Goal: Book appointment/travel/reservation

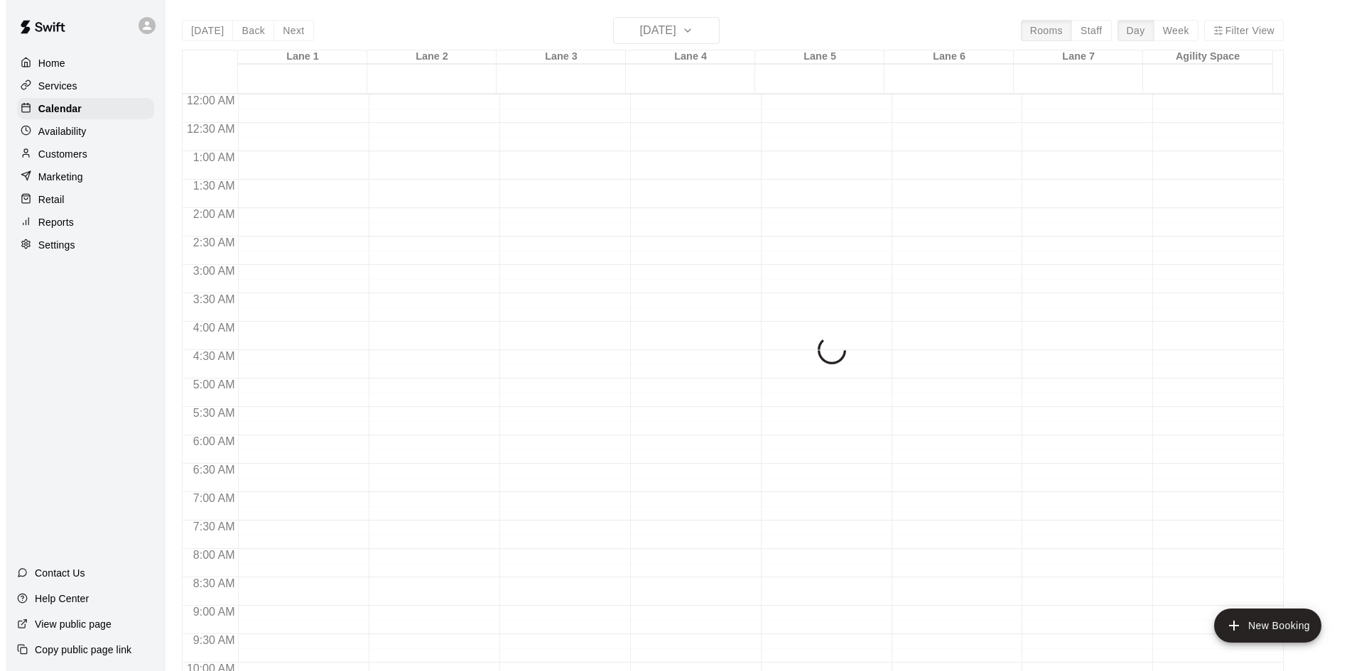
scroll to position [669, 0]
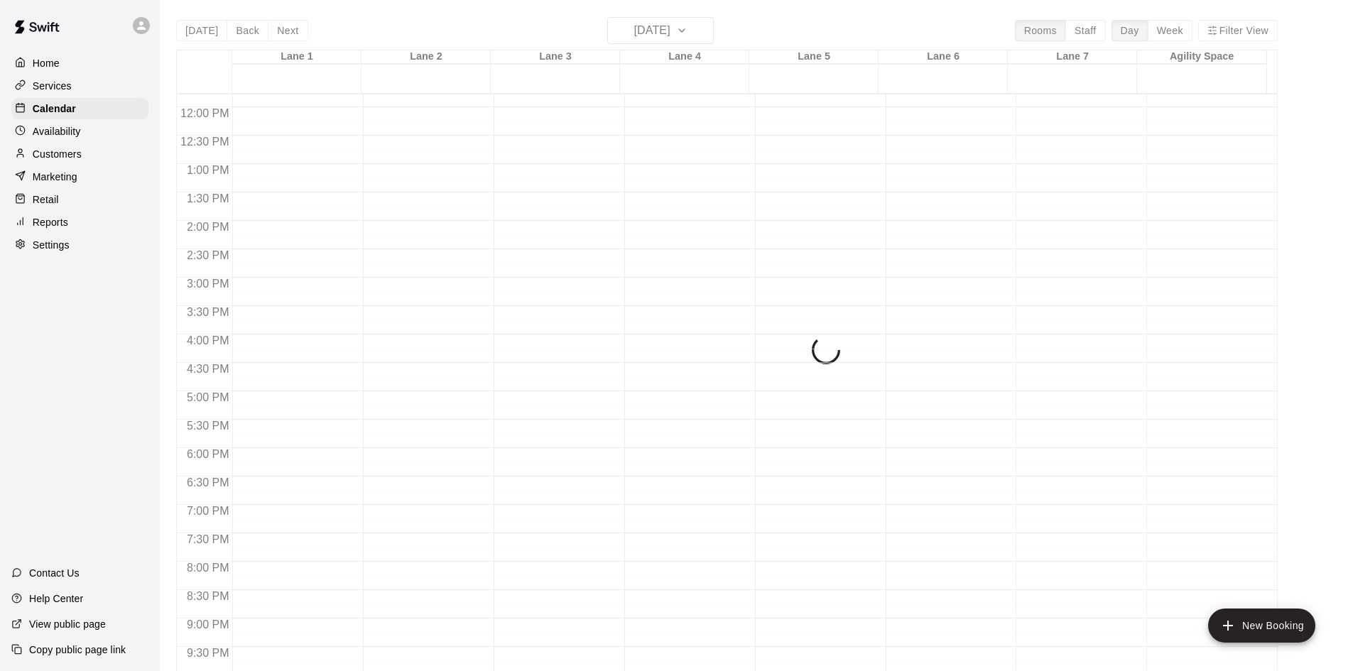
click at [278, 35] on div "[DATE] Back [DATE][DATE] Rooms Staff Day Week [GEOGRAPHIC_DATA] 1 [GEOGRAPHIC_D…" at bounding box center [727, 352] width 1102 height 671
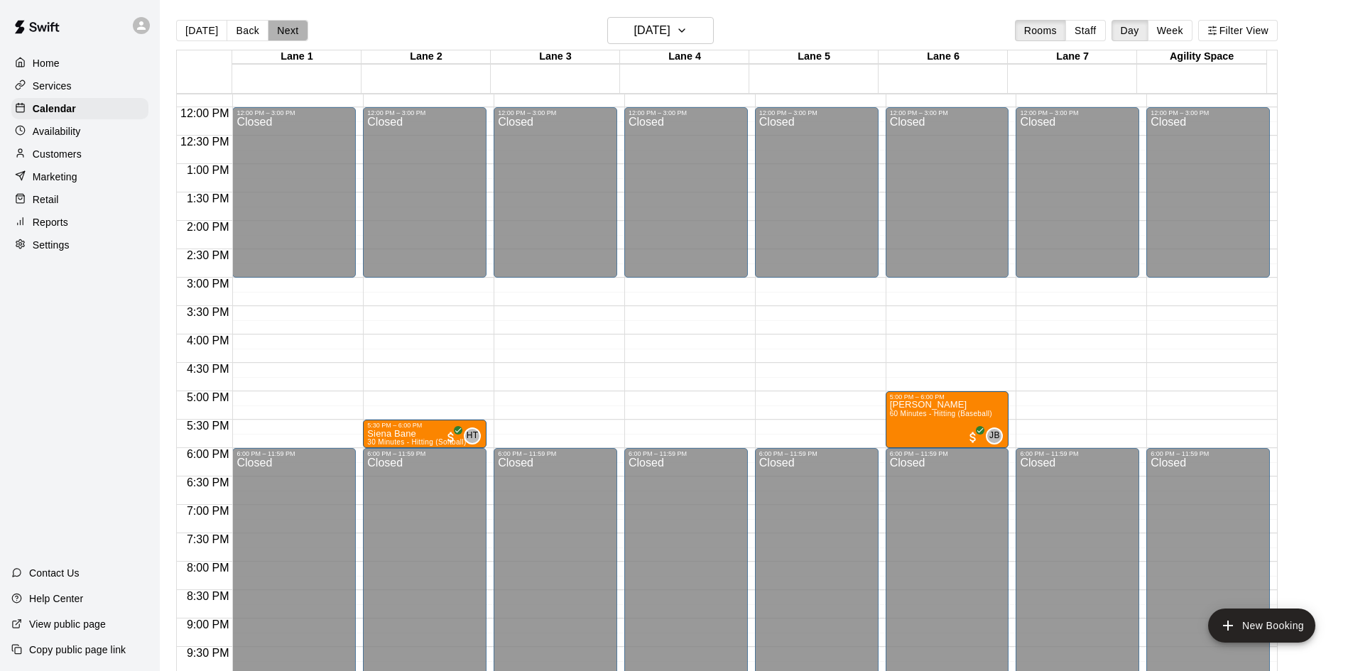
click at [278, 35] on button "Next" at bounding box center [288, 30] width 40 height 21
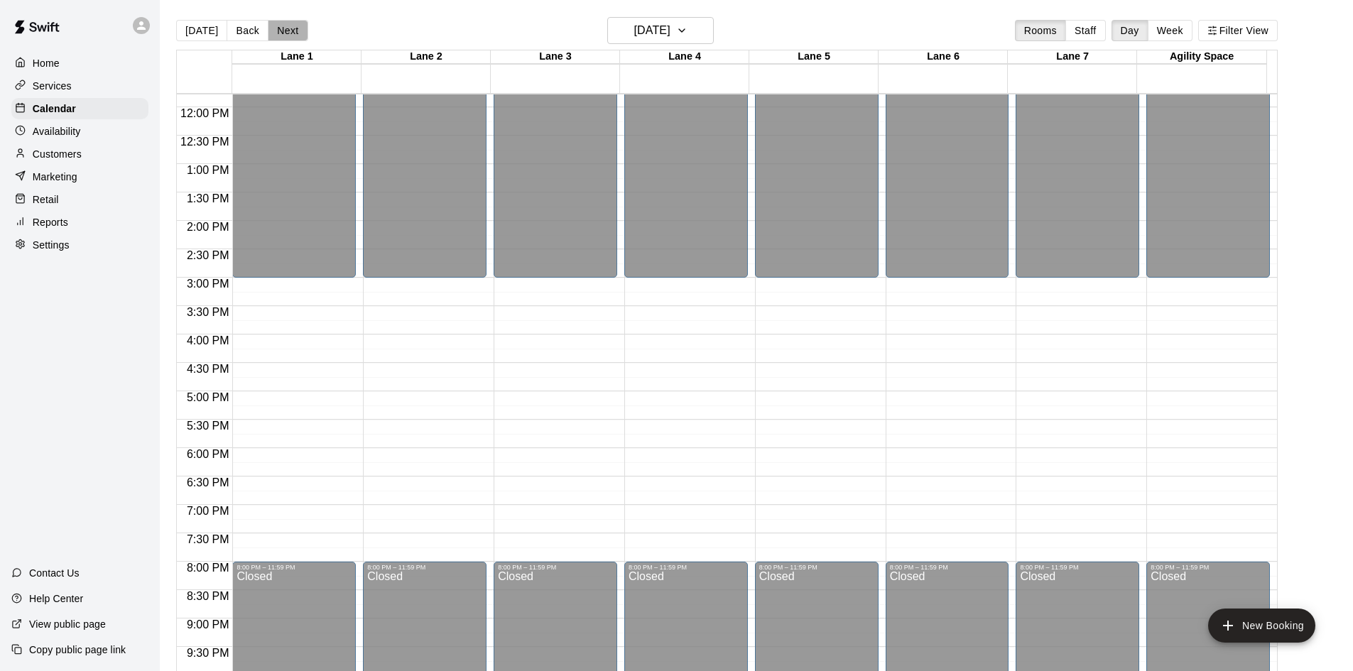
click at [278, 35] on button "Next" at bounding box center [288, 30] width 40 height 21
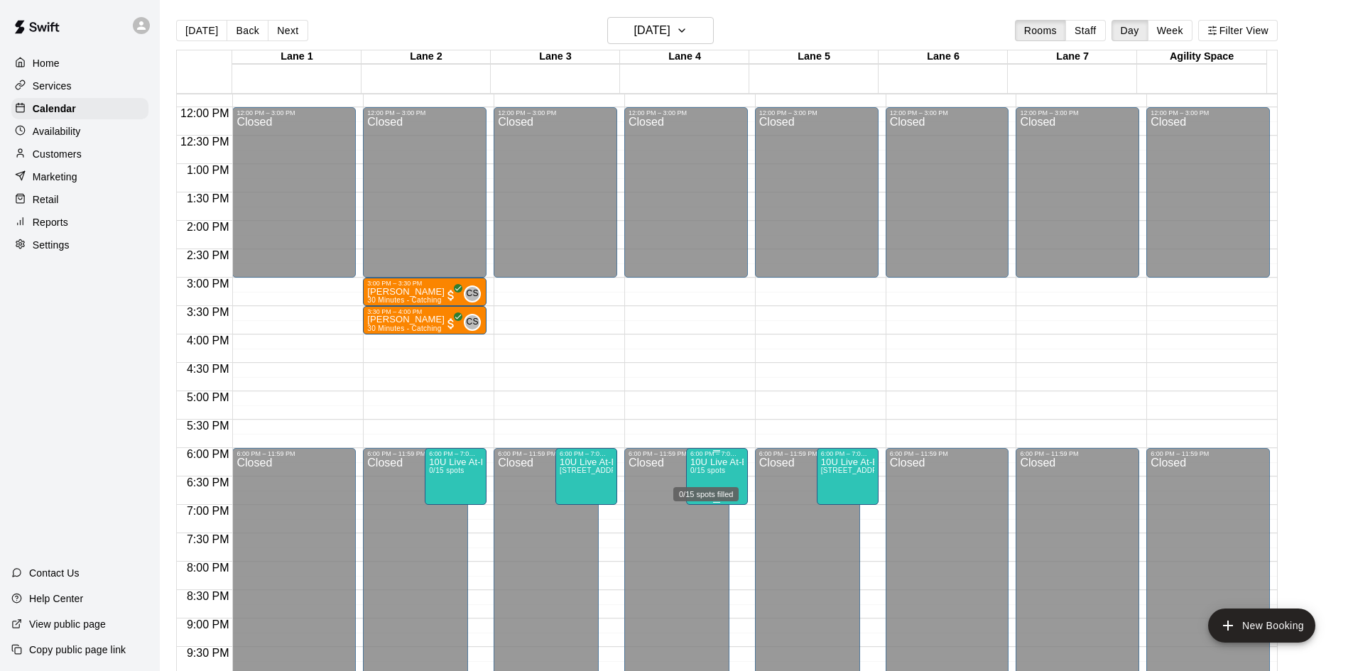
click at [698, 470] on span "0/15 spots" at bounding box center [708, 471] width 35 height 8
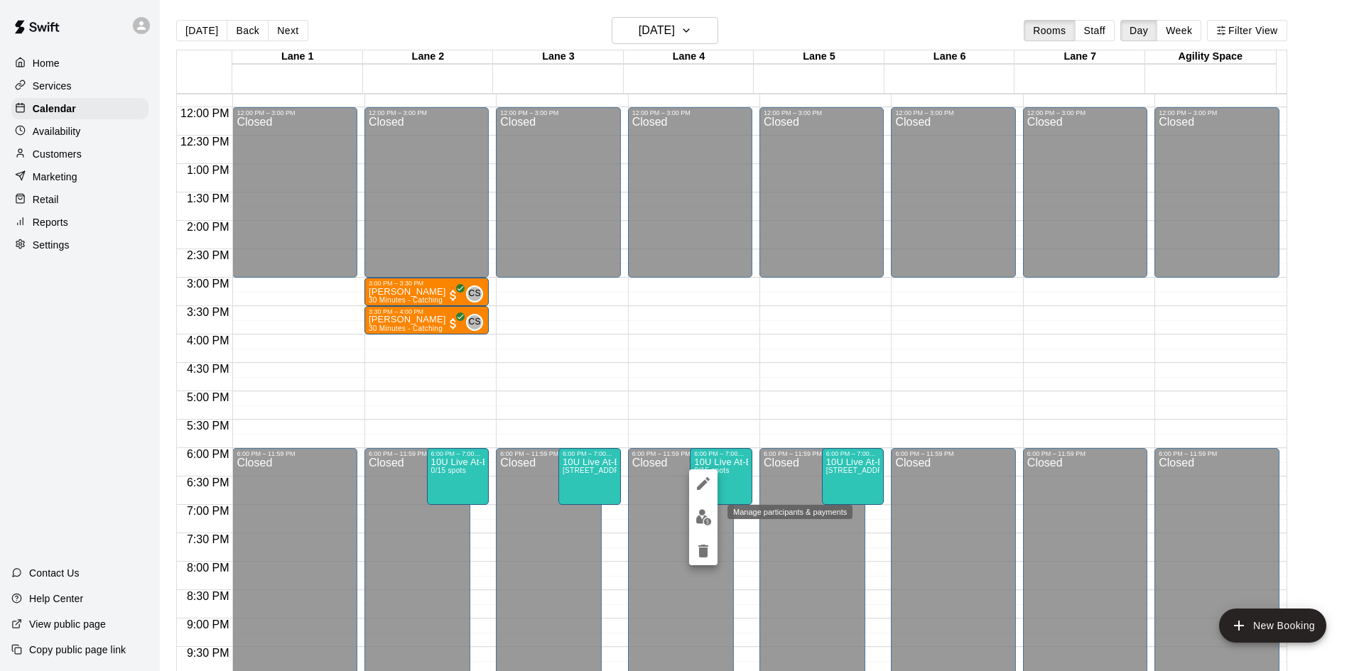
click at [697, 514] on img "edit" at bounding box center [704, 517] width 16 height 16
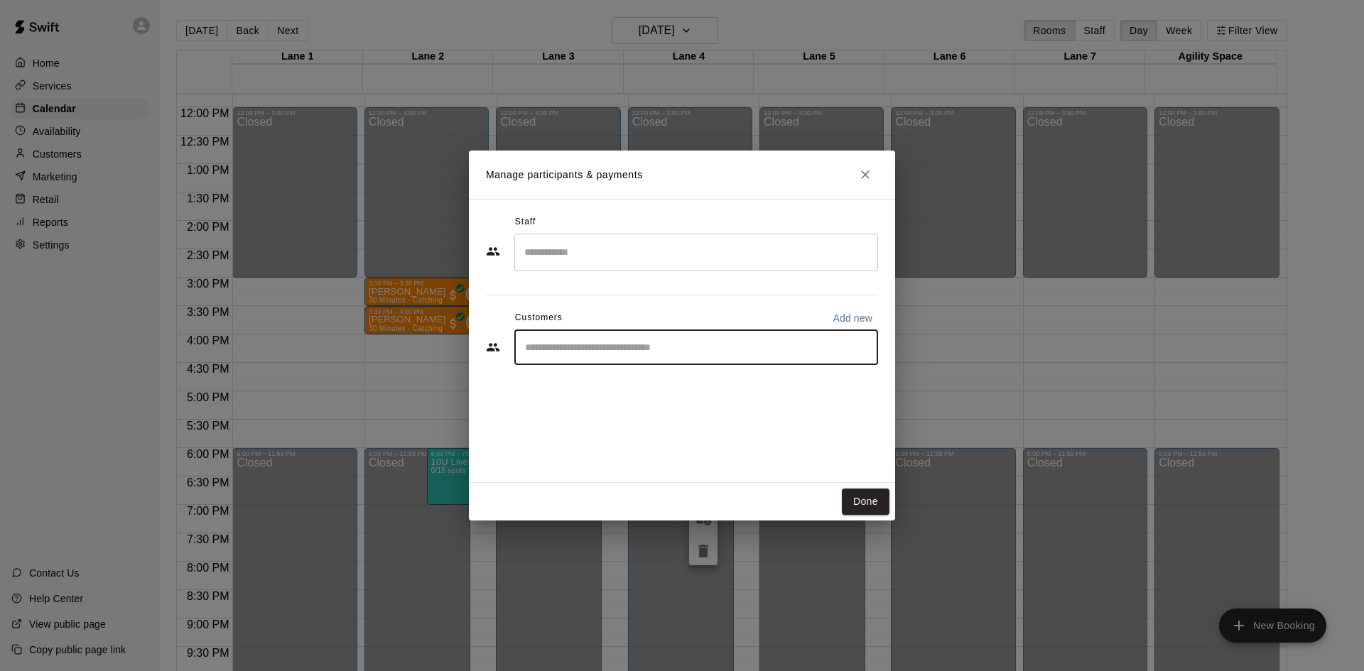
click at [595, 345] on input "Start typing to search customers..." at bounding box center [696, 347] width 351 height 14
type input "******"
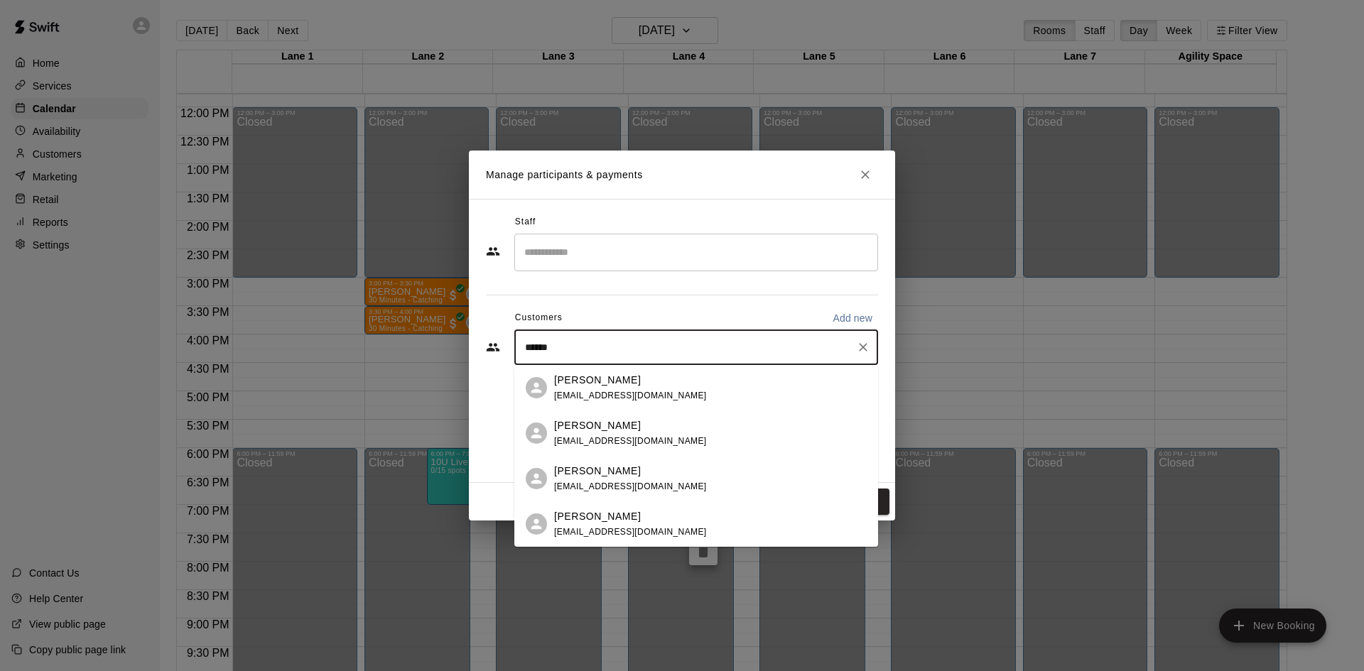
click at [577, 482] on span "[EMAIL_ADDRESS][DOMAIN_NAME]" at bounding box center [630, 487] width 153 height 10
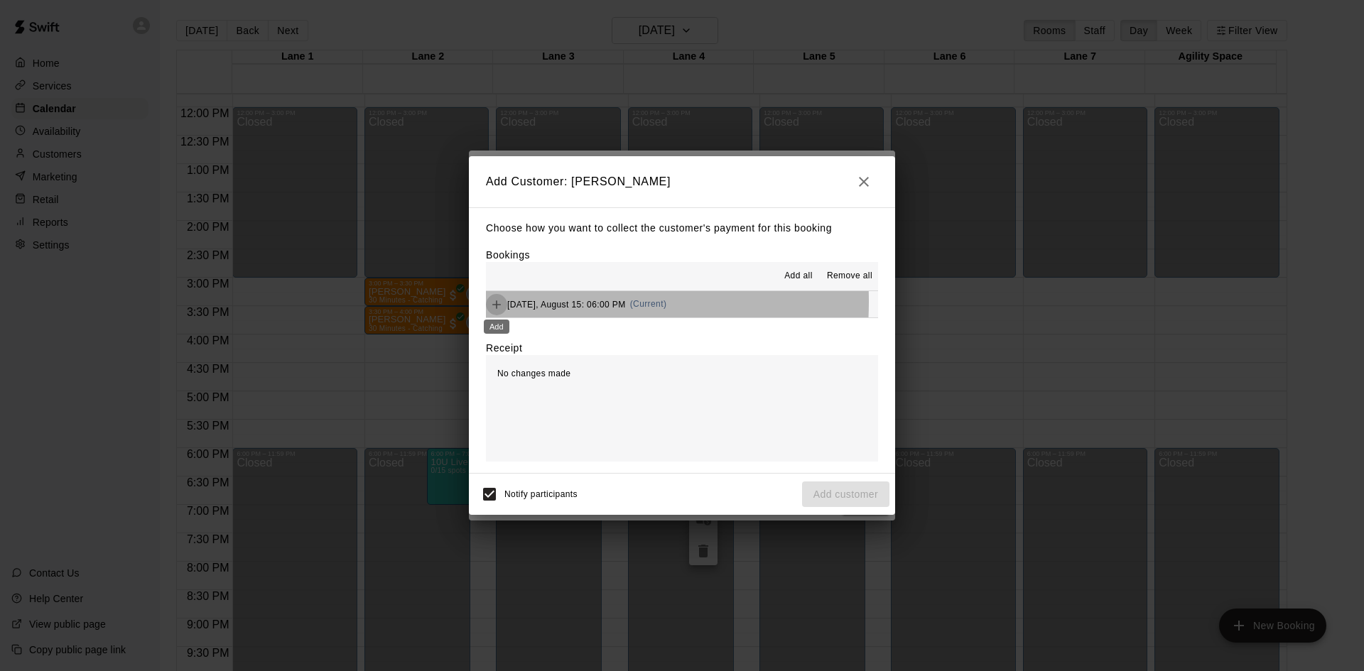
click at [493, 302] on icon "Add" at bounding box center [497, 305] width 14 height 14
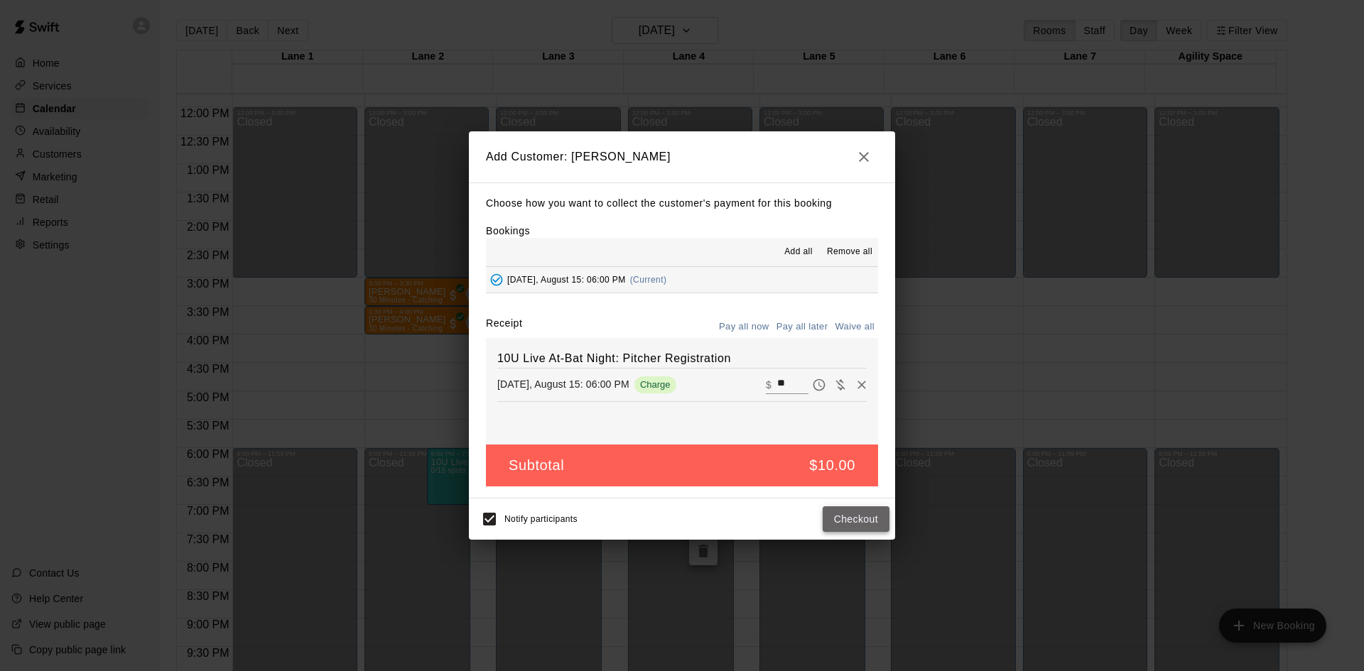
click at [867, 517] on button "Checkout" at bounding box center [856, 520] width 67 height 26
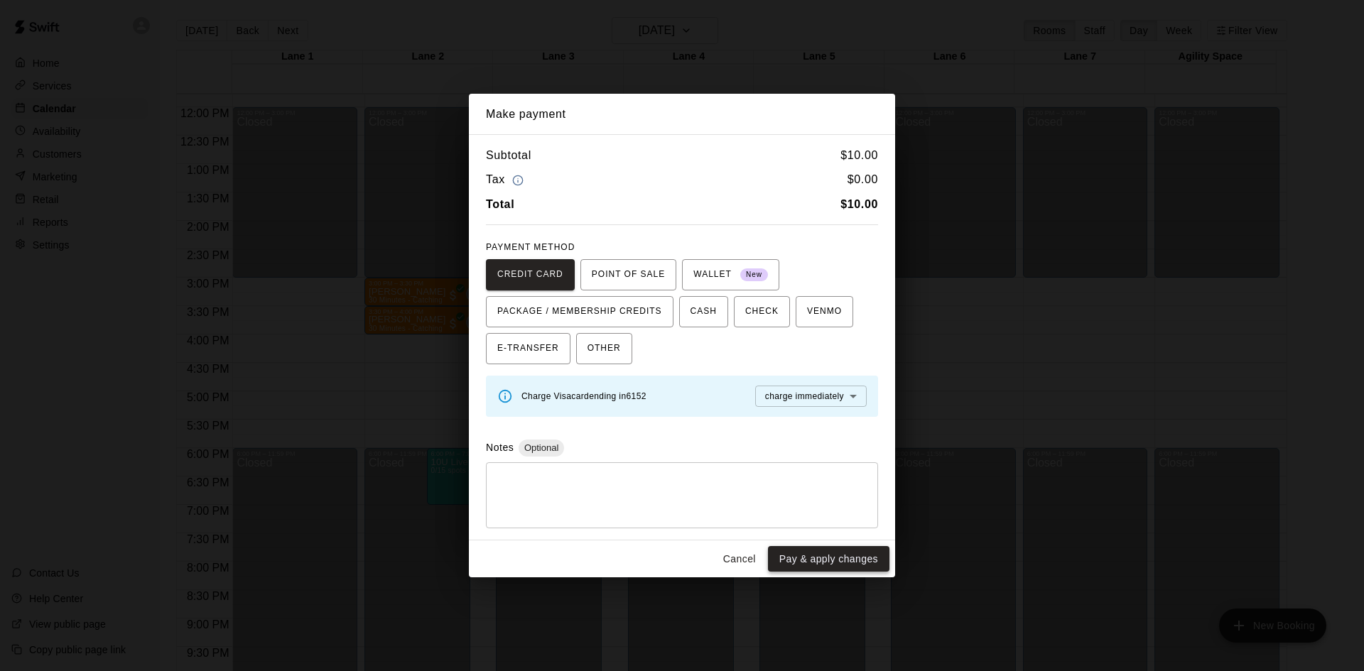
click at [819, 558] on button "Pay & apply changes" at bounding box center [828, 559] width 121 height 26
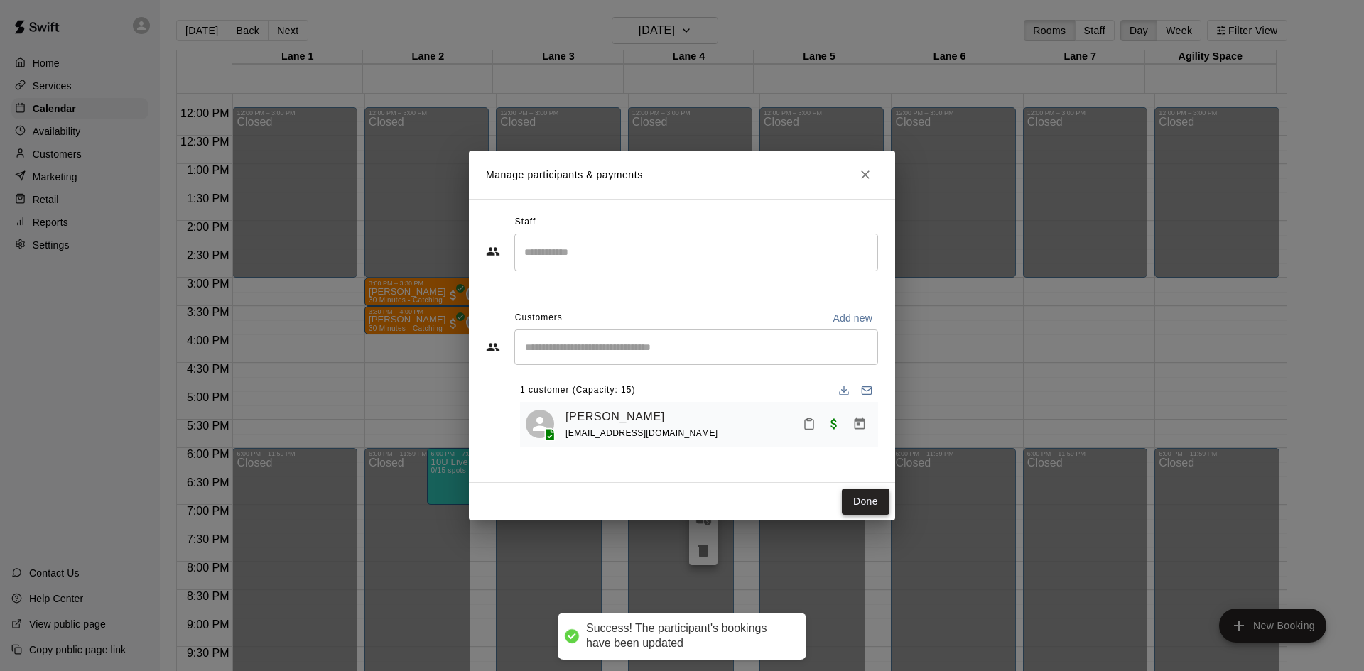
click at [881, 497] on button "Done" at bounding box center [866, 502] width 48 height 26
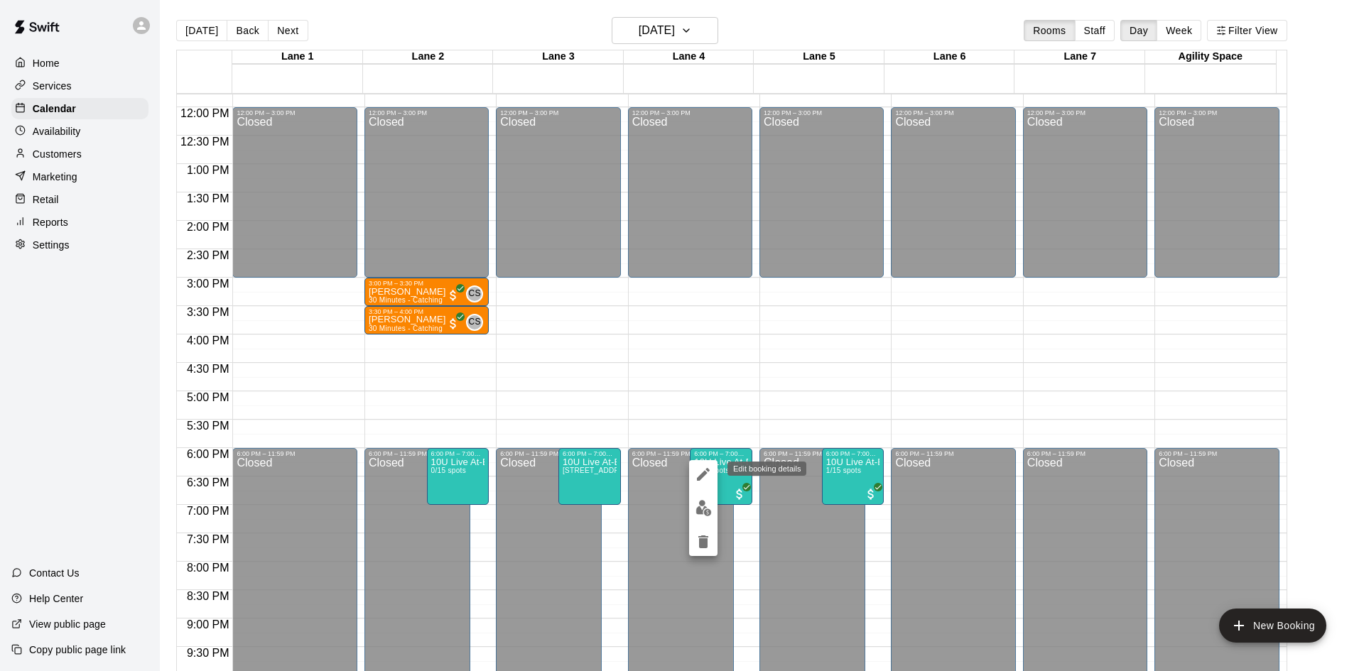
click at [703, 473] on icon "edit" at bounding box center [703, 474] width 13 height 13
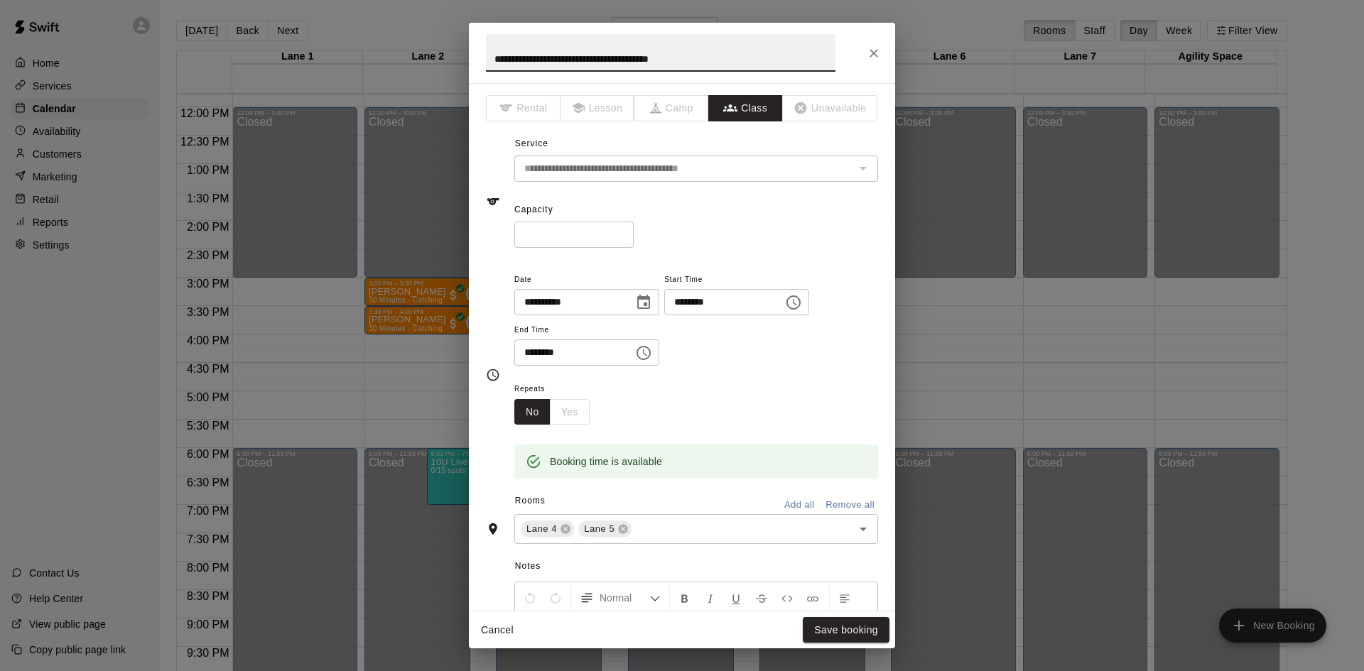
scroll to position [284, 0]
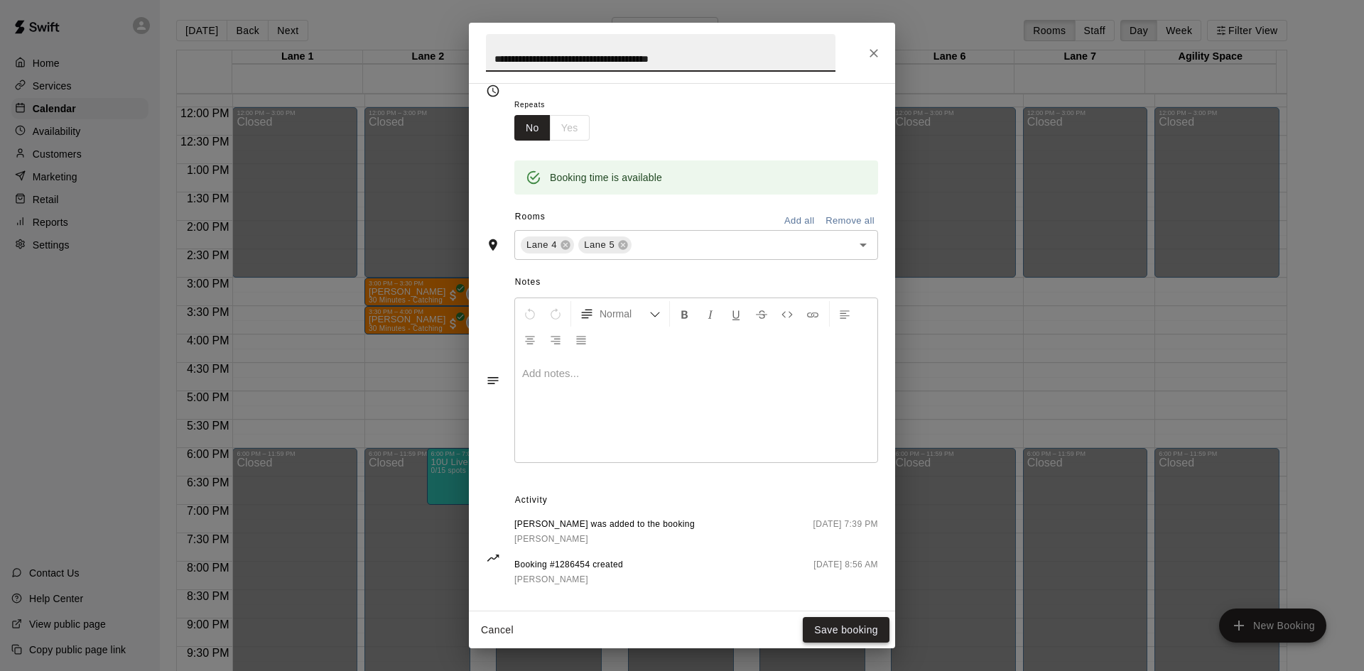
click at [815, 625] on button "Save booking" at bounding box center [846, 630] width 87 height 26
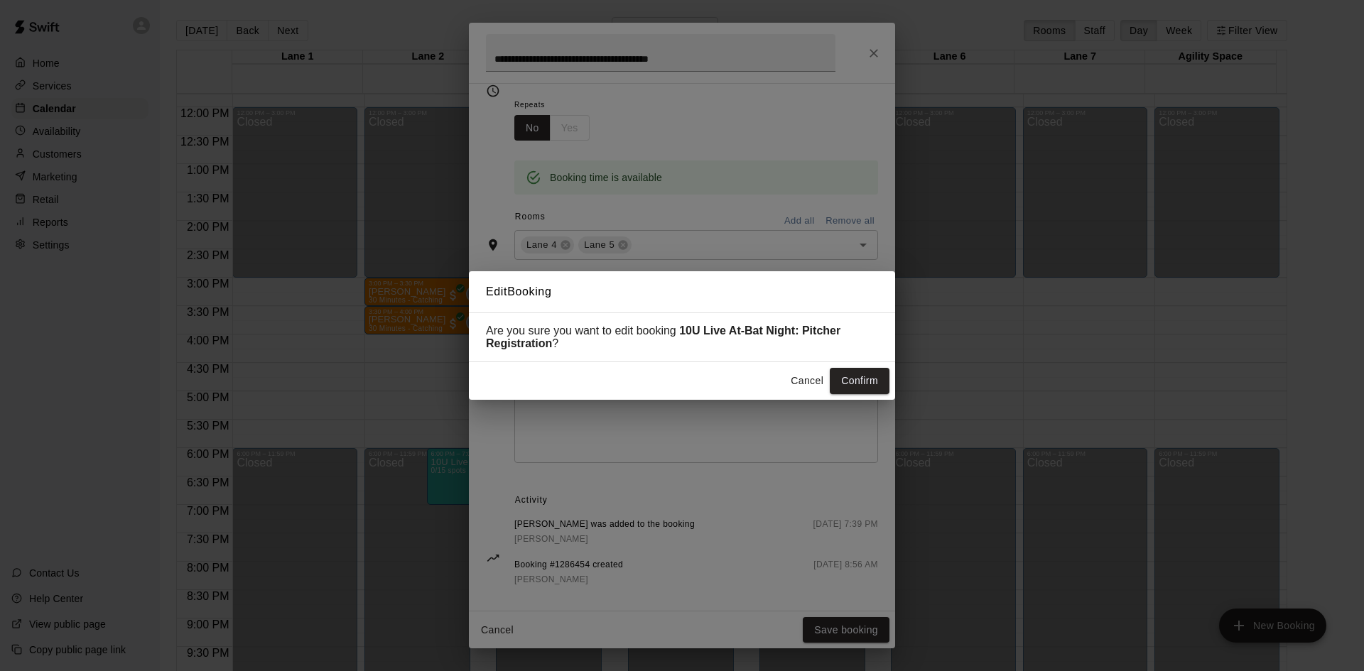
click at [794, 383] on button "Cancel" at bounding box center [806, 381] width 45 height 26
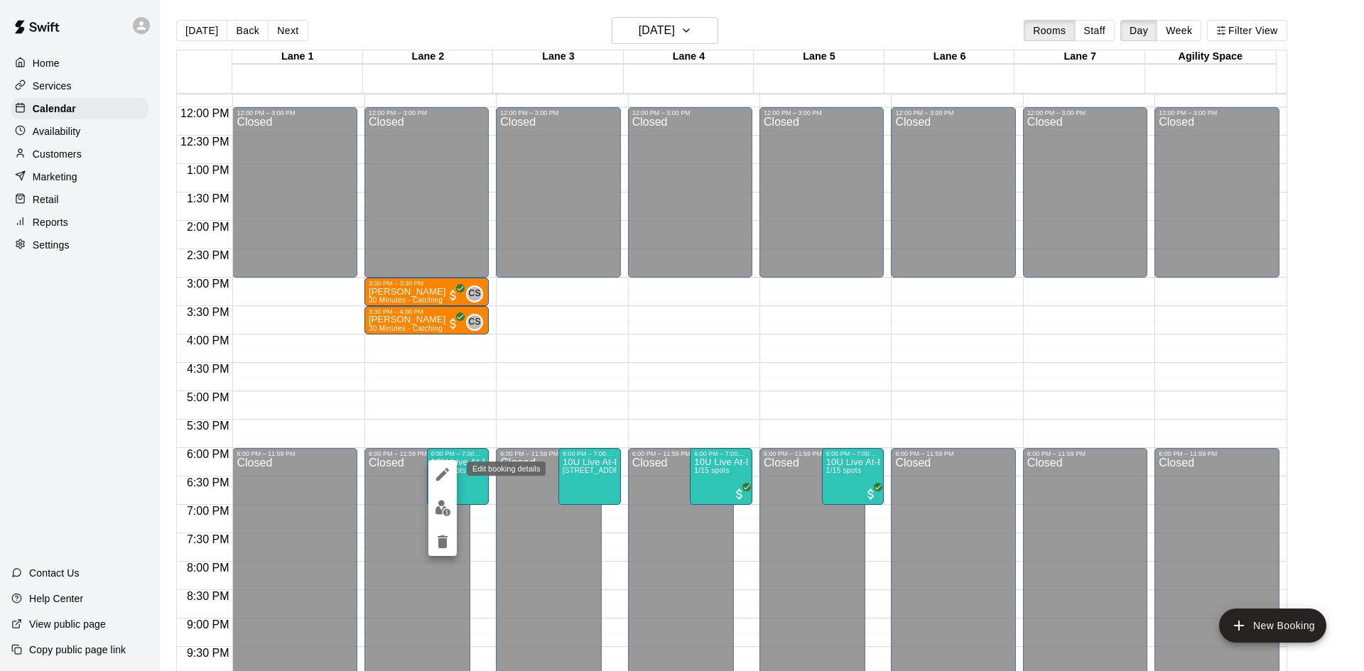
click at [435, 480] on icon "edit" at bounding box center [442, 474] width 17 height 17
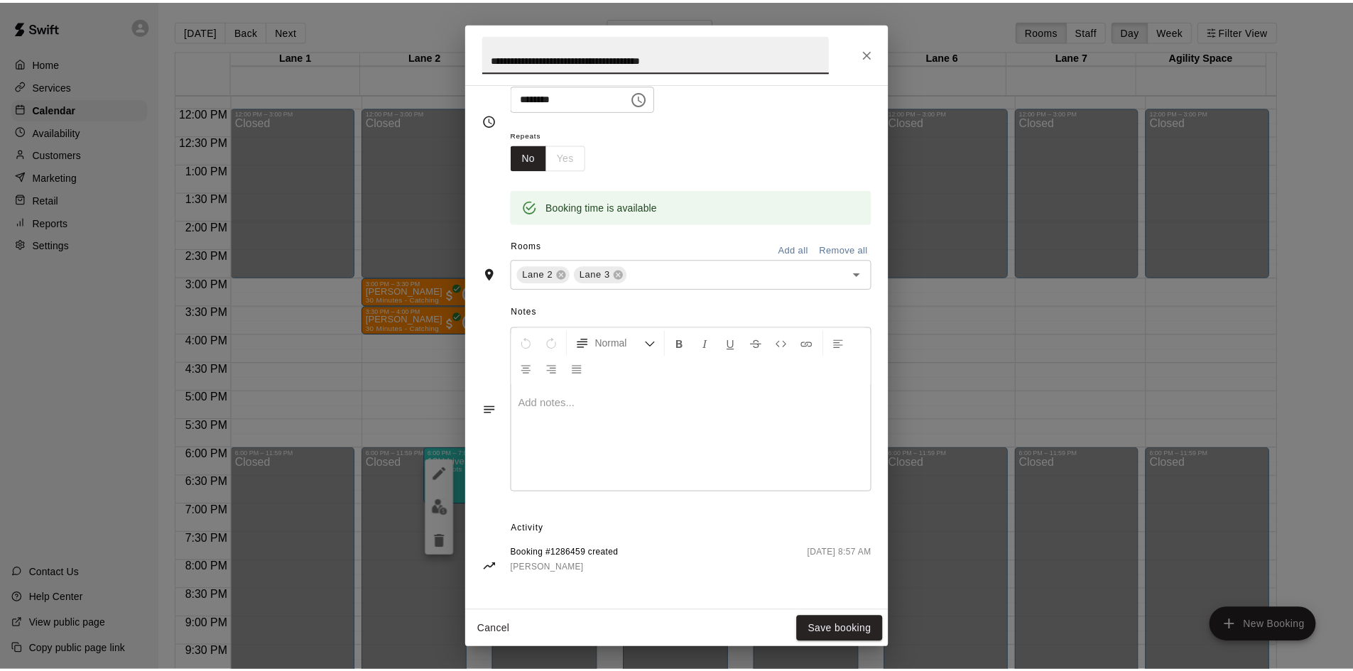
scroll to position [0, 0]
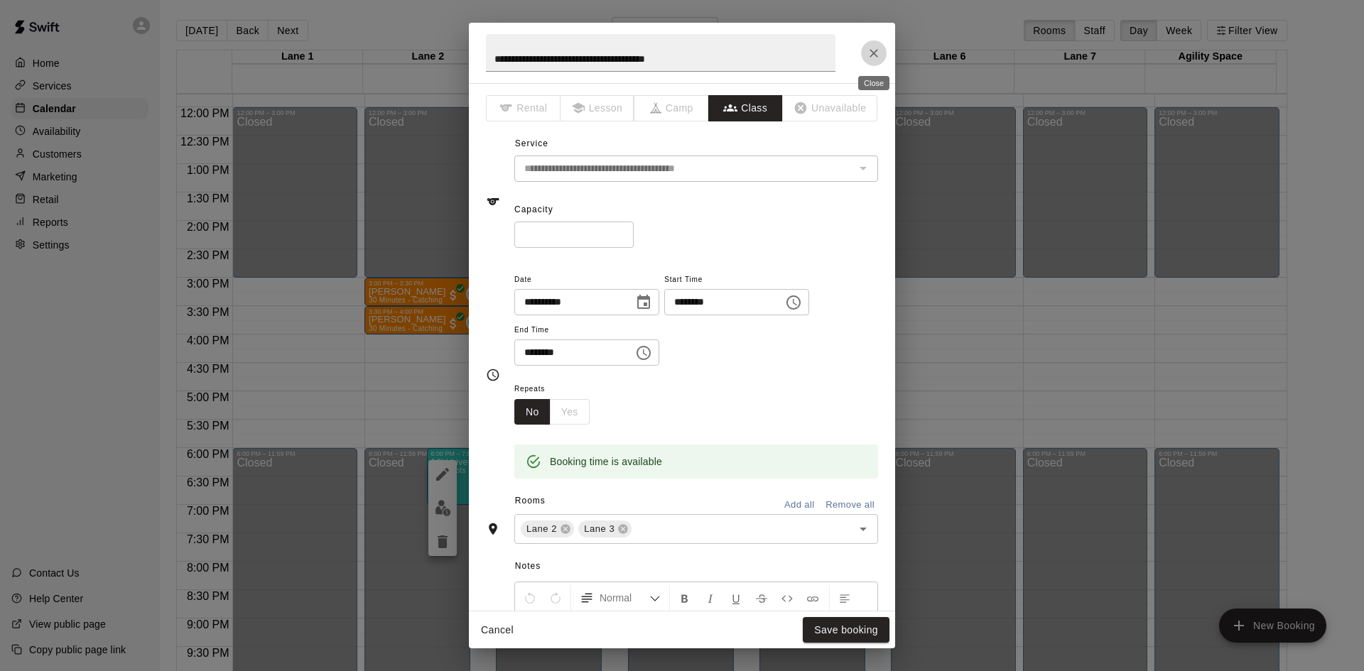
click at [867, 52] on icon "Close" at bounding box center [874, 53] width 14 height 14
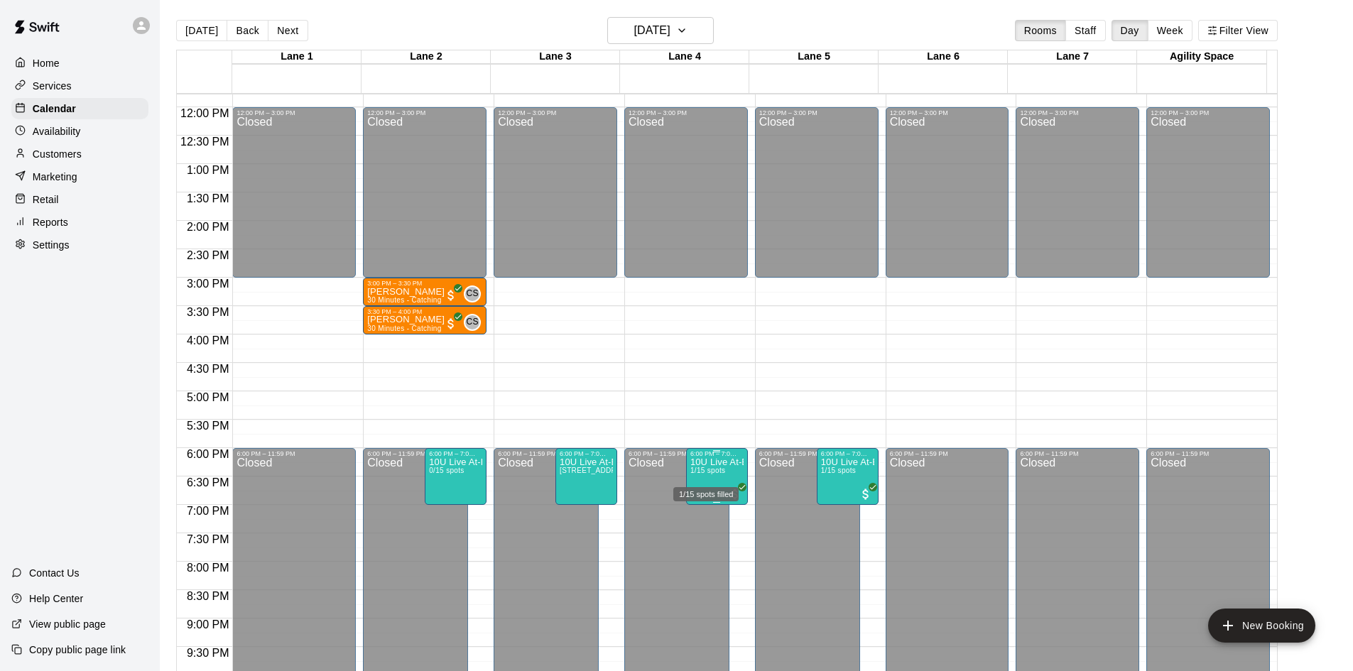
click at [720, 472] on span "1/15 spots" at bounding box center [708, 471] width 35 height 8
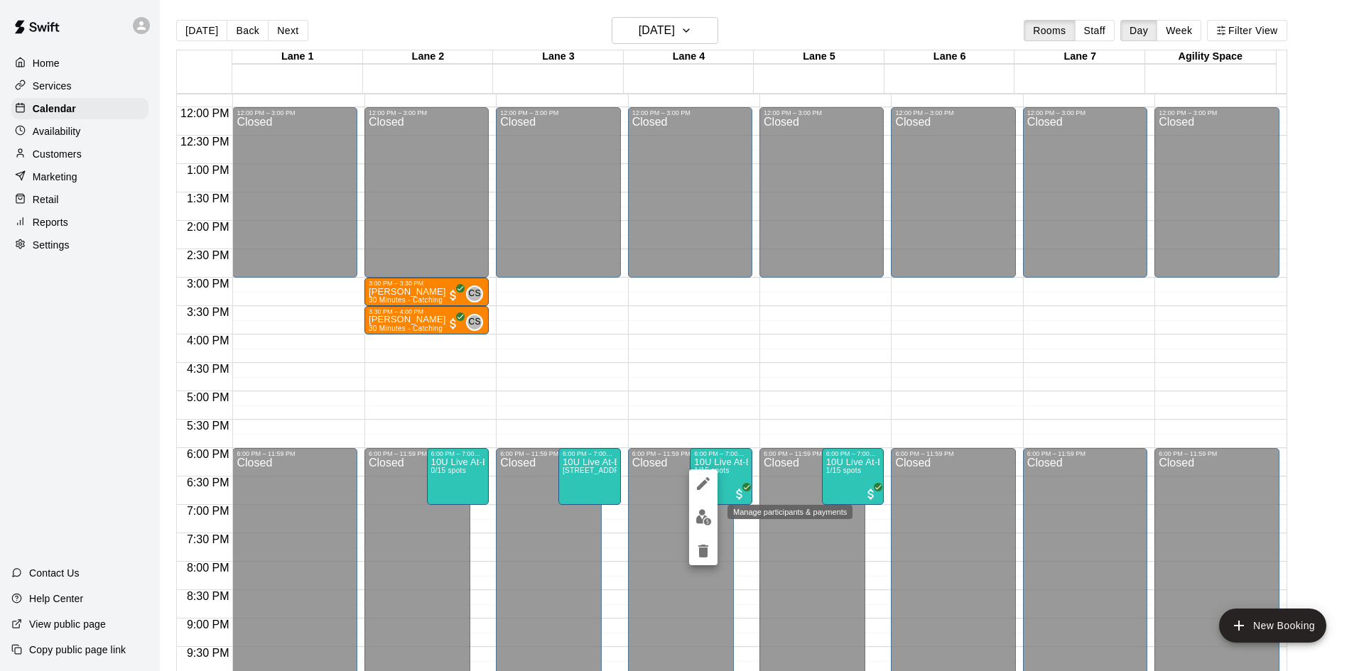
click at [703, 514] on img "edit" at bounding box center [704, 517] width 16 height 16
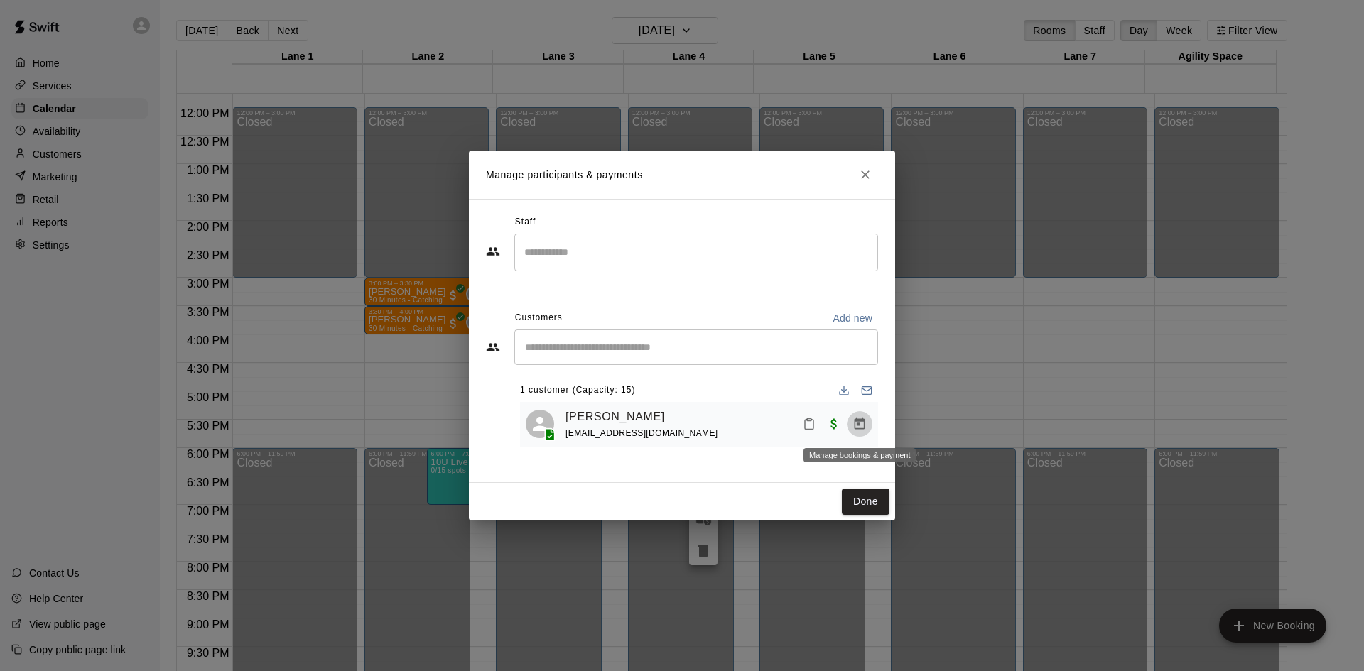
click at [861, 428] on icon "Manage bookings & payment" at bounding box center [860, 424] width 14 height 14
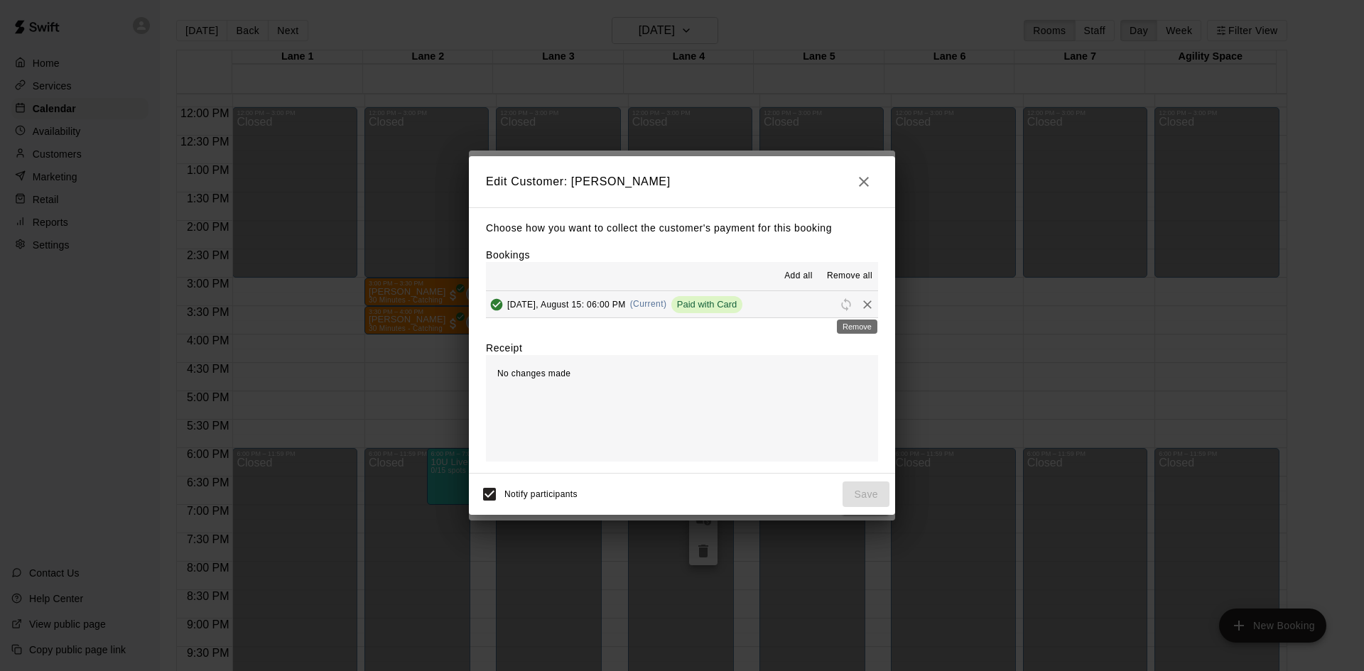
click at [860, 303] on icon "Remove" at bounding box center [867, 305] width 14 height 14
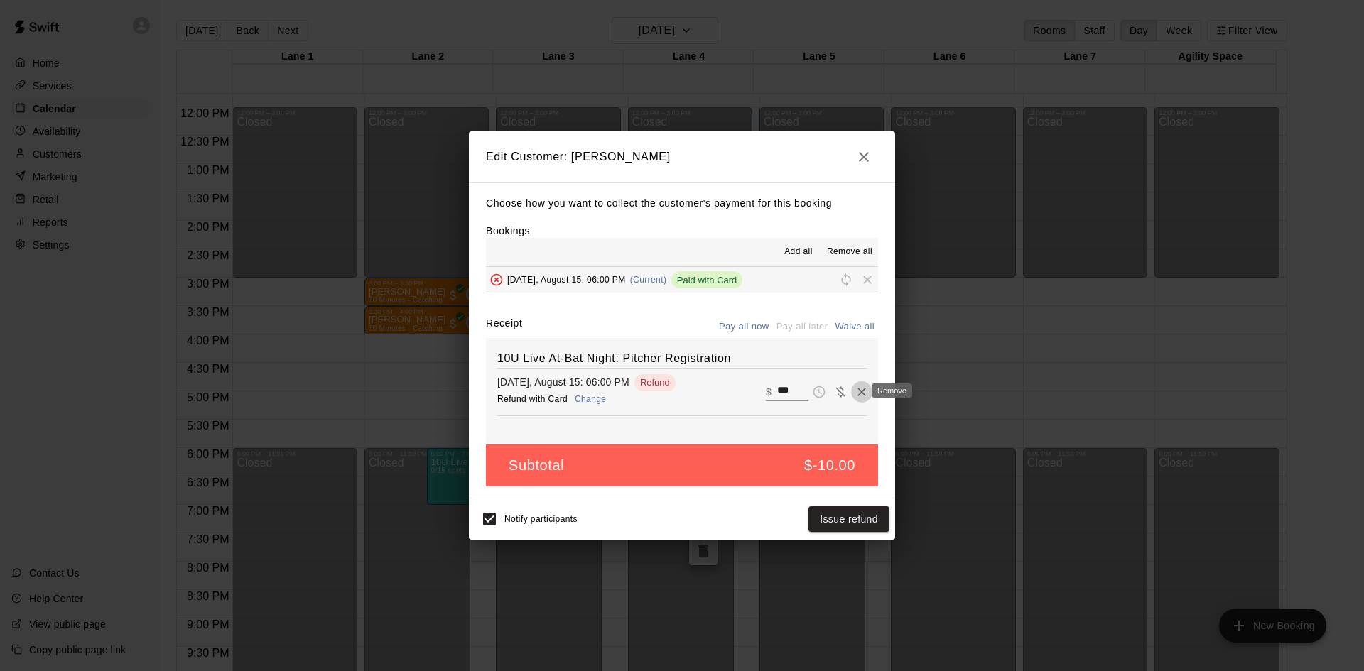
click at [855, 395] on icon "Remove" at bounding box center [862, 392] width 14 height 14
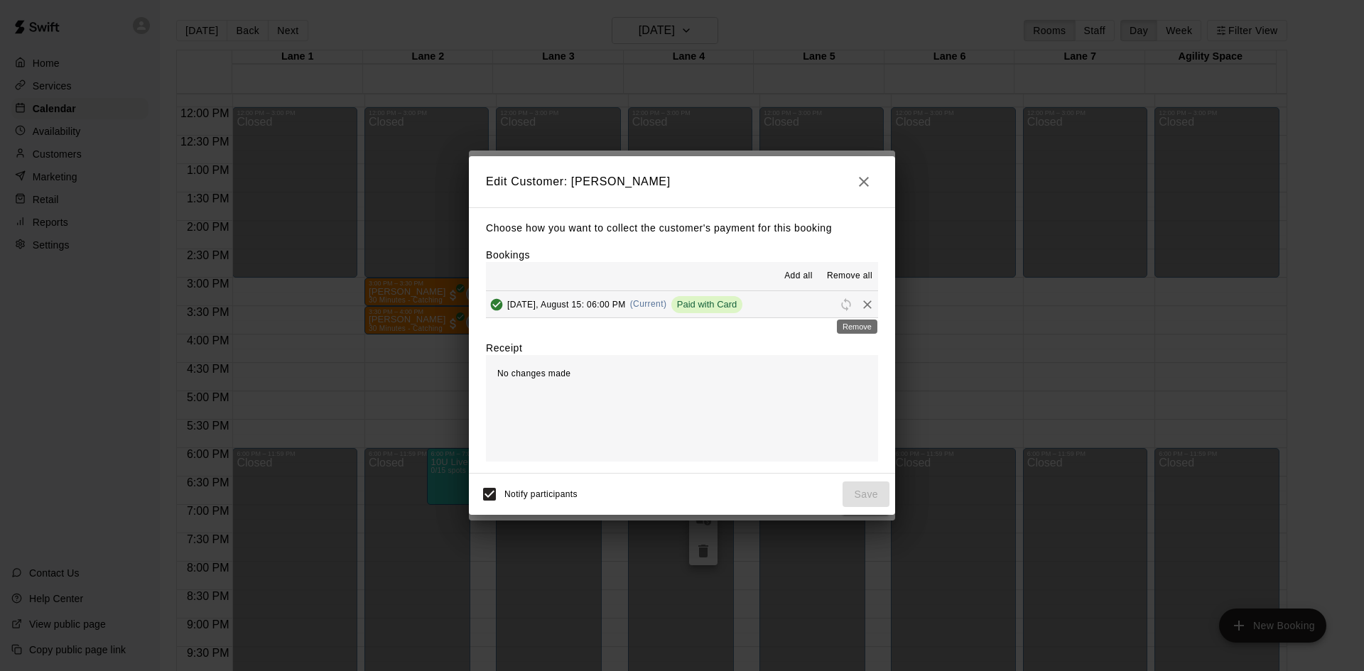
click at [860, 308] on icon "Remove" at bounding box center [867, 305] width 14 height 14
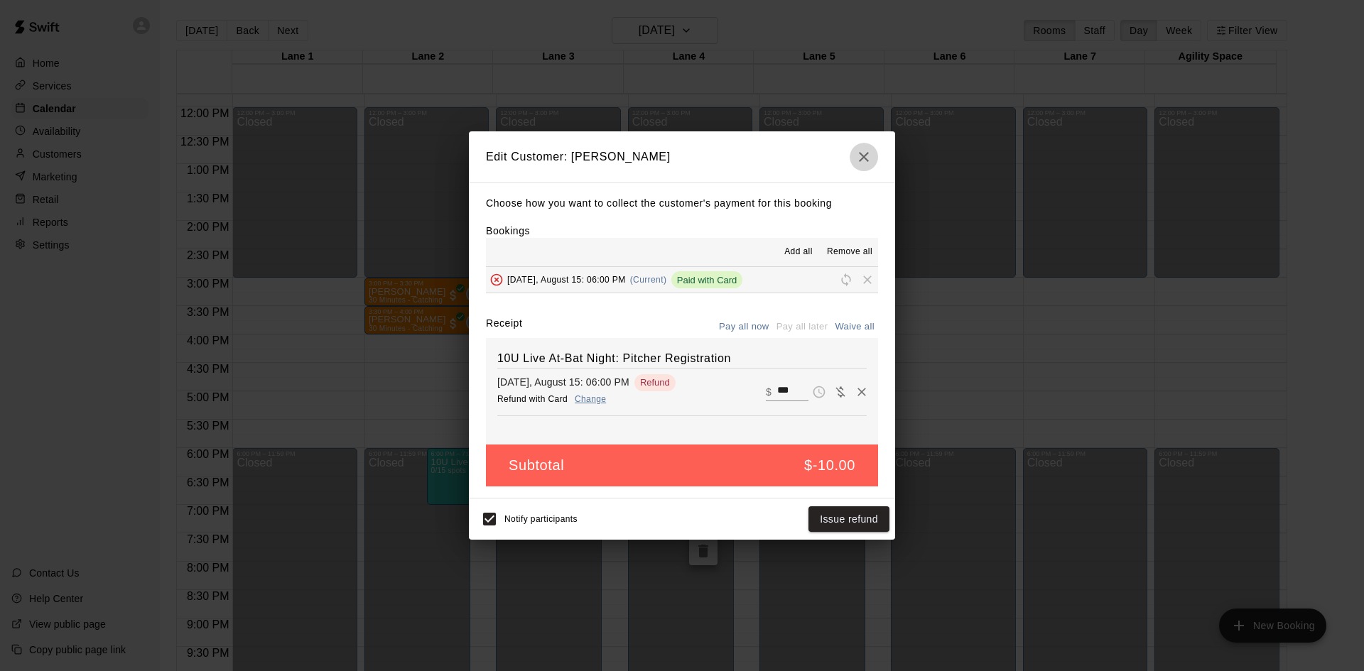
click at [870, 157] on icon "button" at bounding box center [863, 156] width 17 height 17
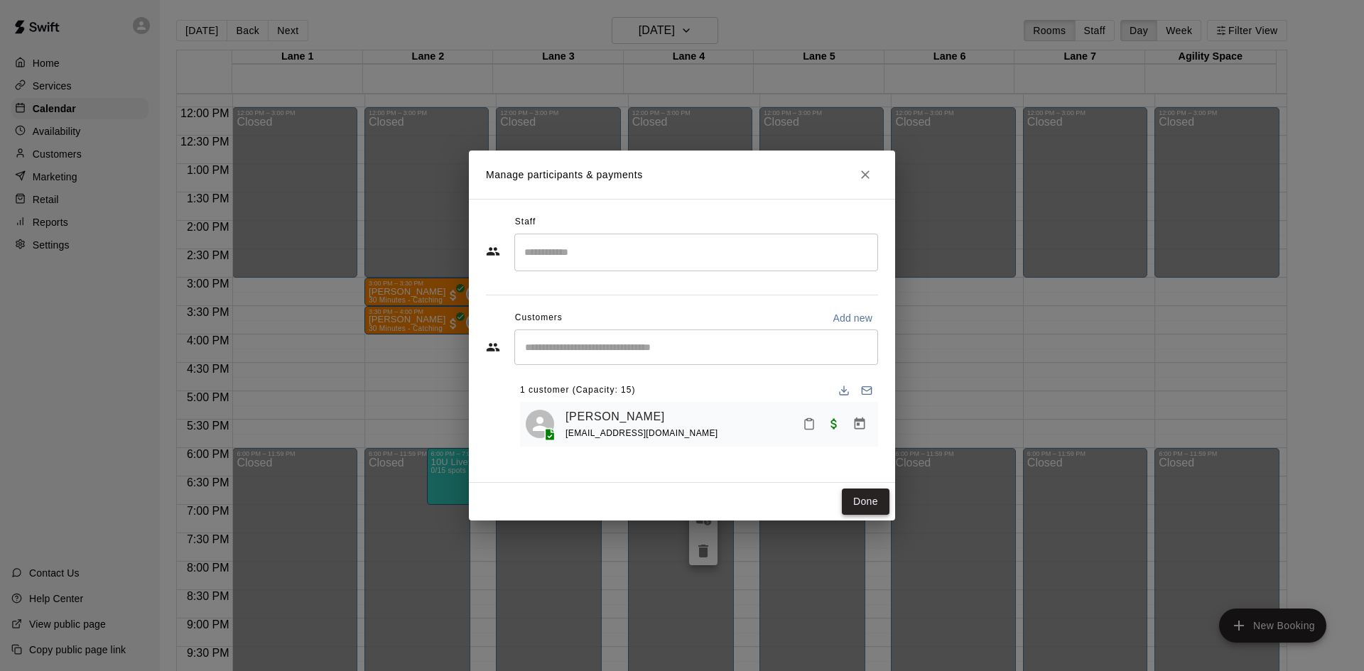
click at [875, 506] on button "Done" at bounding box center [866, 502] width 48 height 26
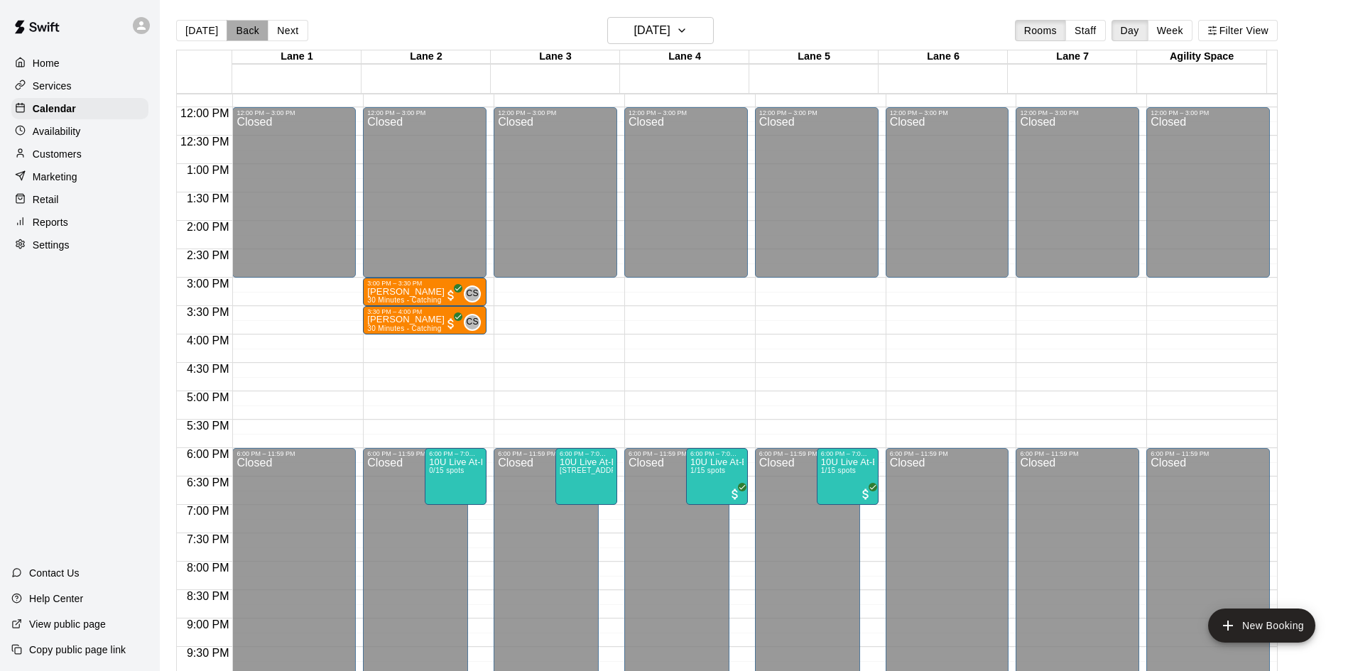
click at [237, 24] on button "Back" at bounding box center [248, 30] width 42 height 21
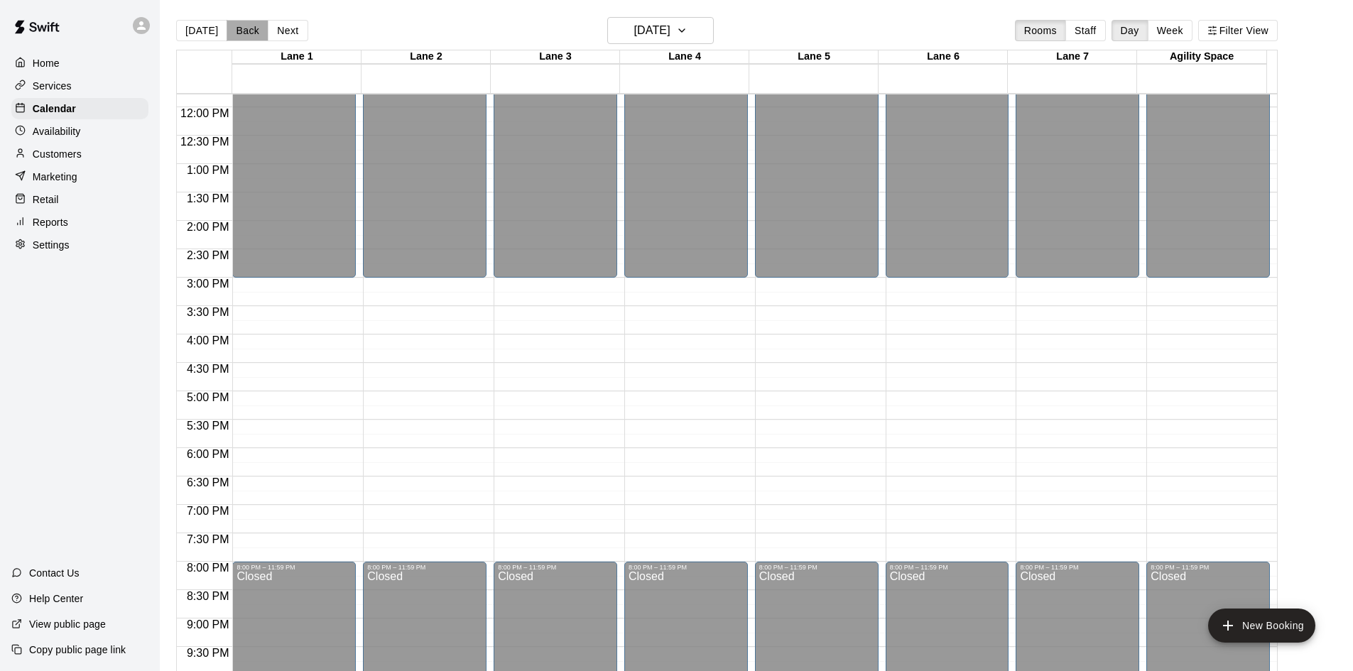
click at [237, 24] on button "Back" at bounding box center [248, 30] width 42 height 21
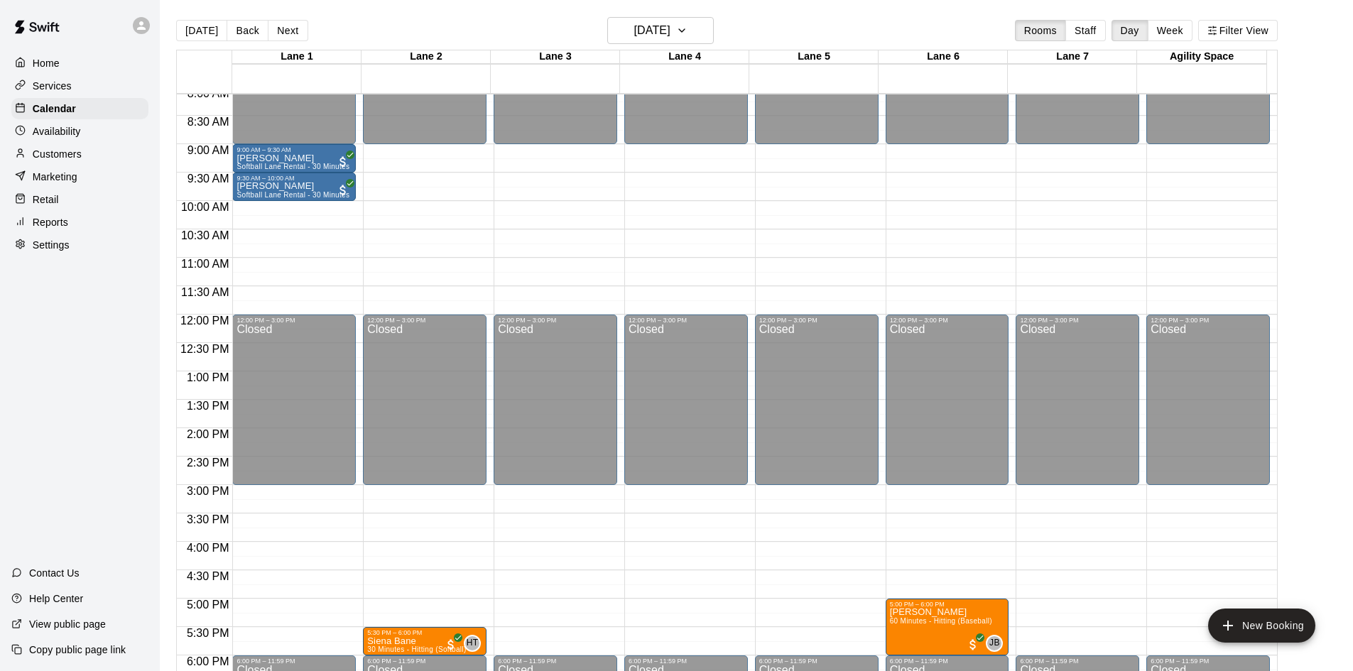
scroll to position [456, 0]
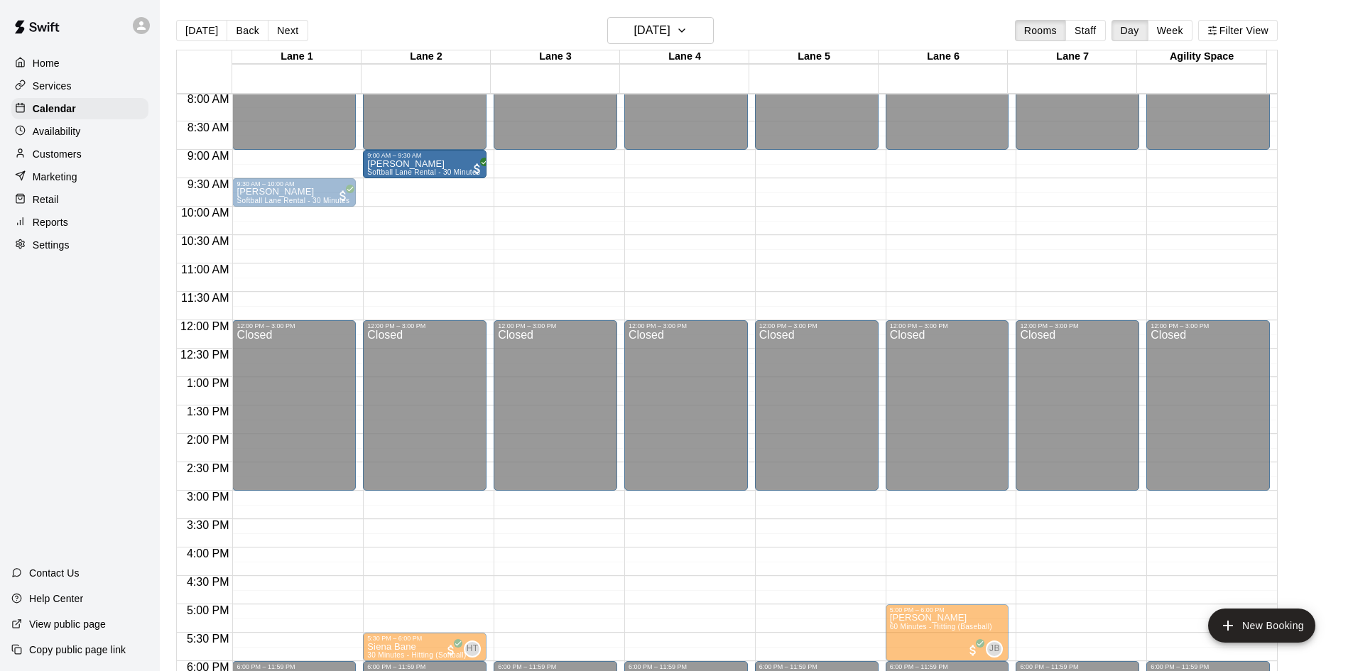
drag, startPoint x: 273, startPoint y: 162, endPoint x: 362, endPoint y: 167, distance: 89.7
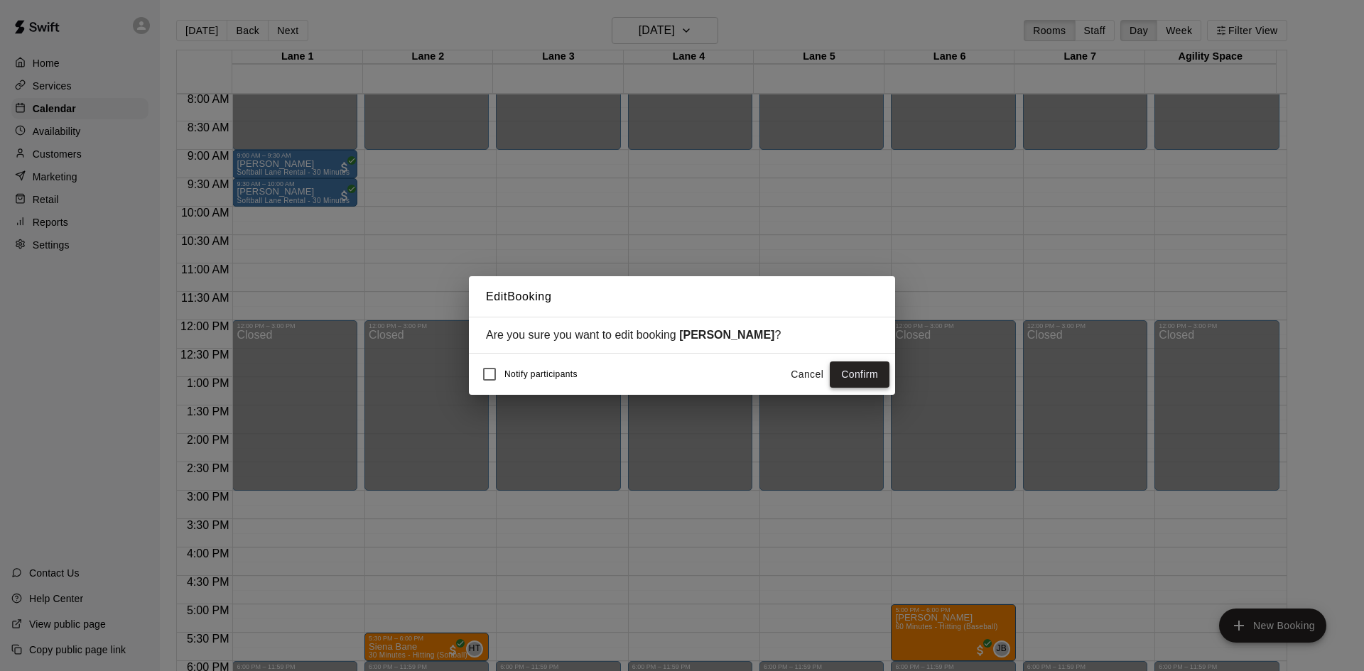
click at [858, 381] on button "Confirm" at bounding box center [860, 375] width 60 height 26
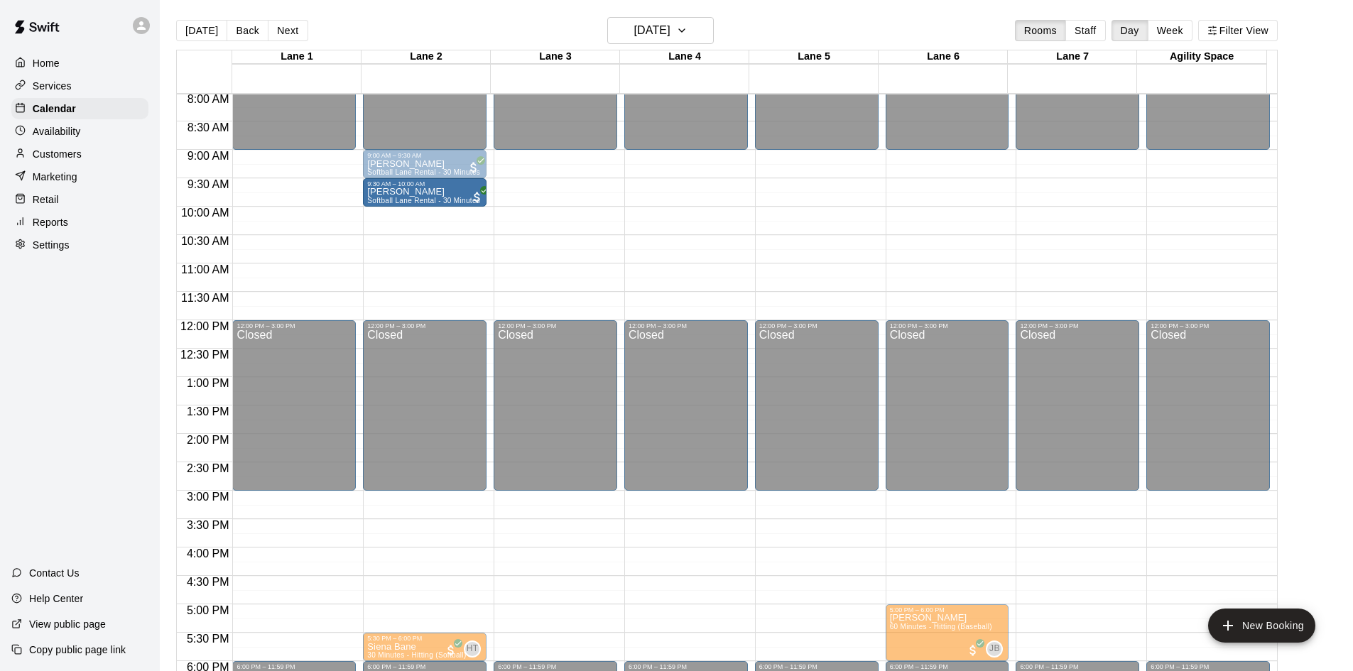
drag, startPoint x: 304, startPoint y: 200, endPoint x: 409, endPoint y: 208, distance: 105.4
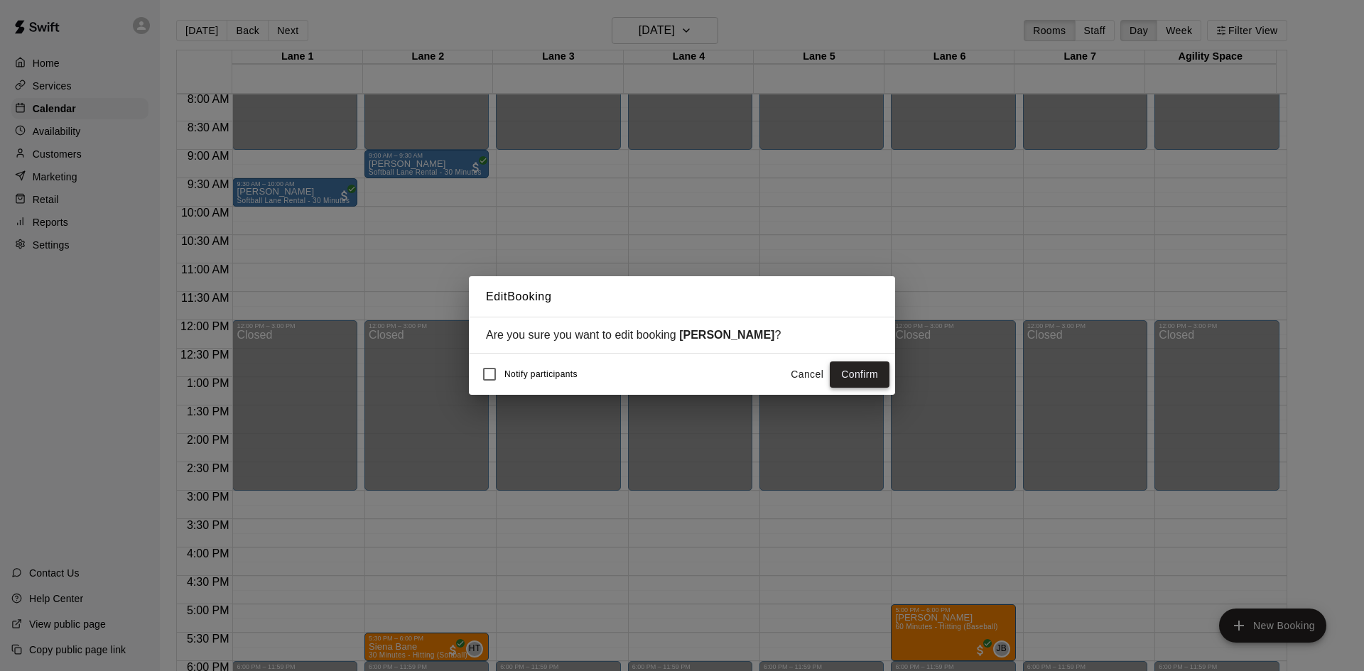
click at [868, 379] on button "Confirm" at bounding box center [860, 375] width 60 height 26
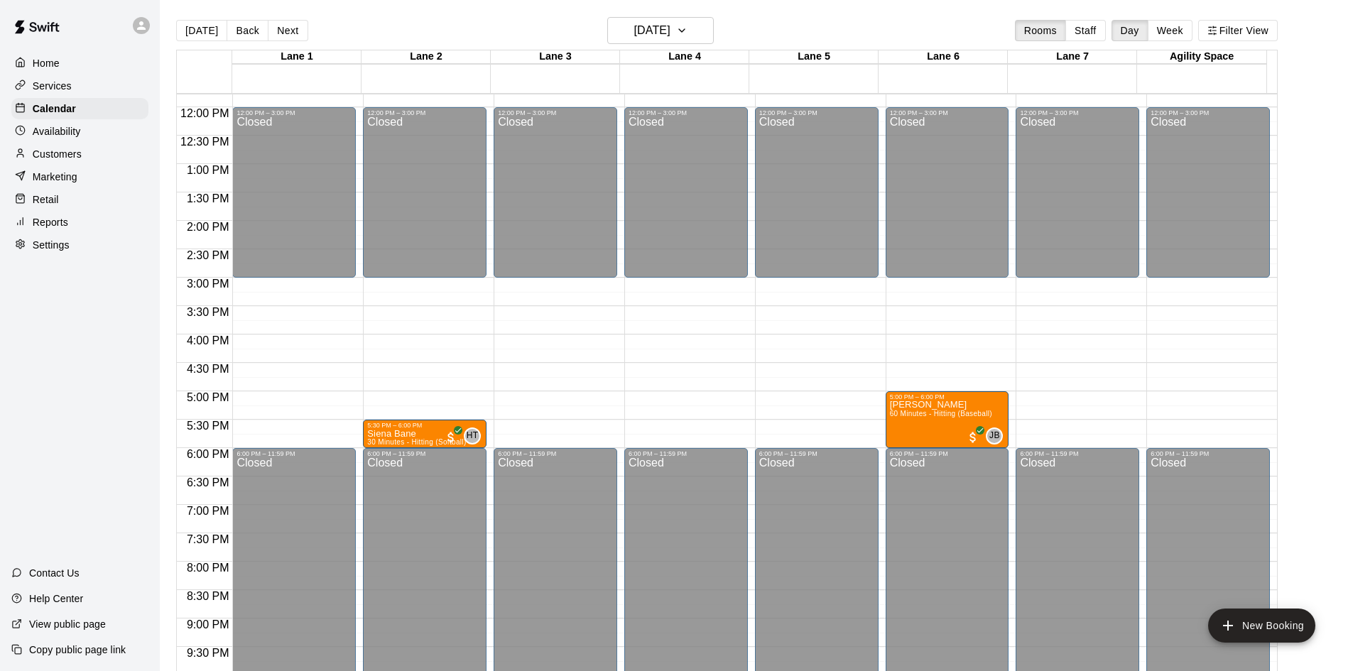
scroll to position [385, 0]
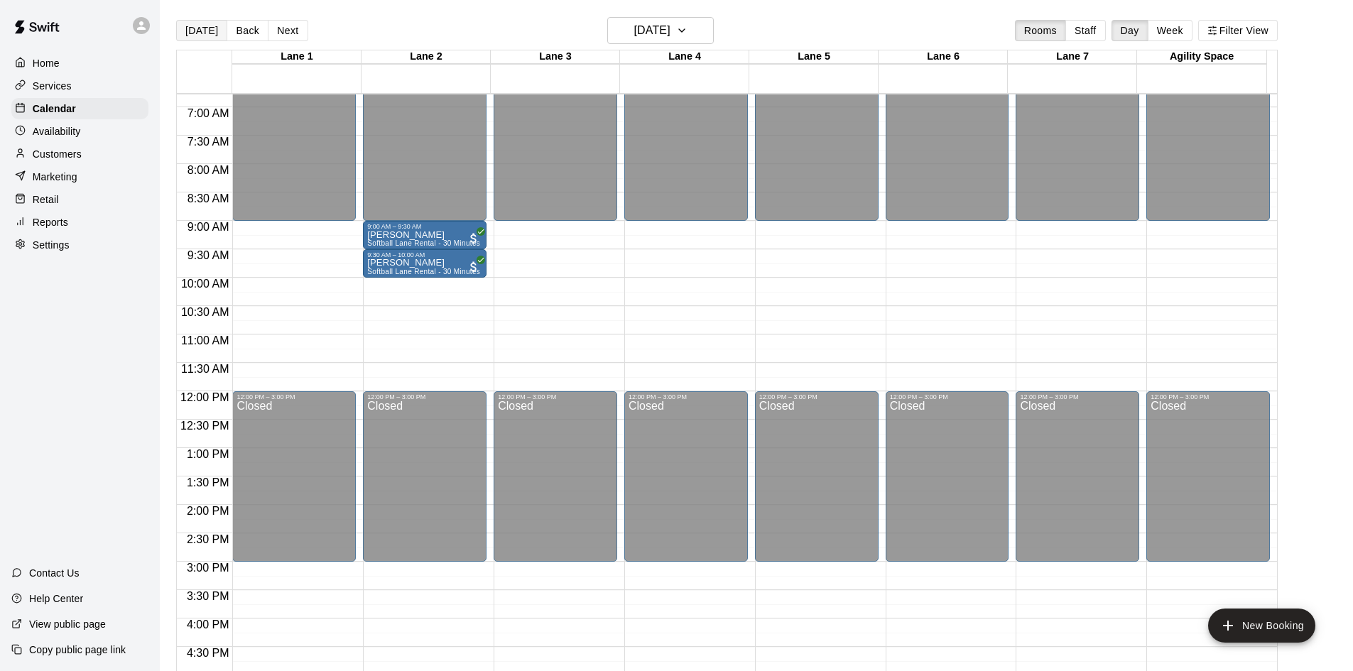
click at [215, 40] on button "[DATE]" at bounding box center [201, 30] width 51 height 21
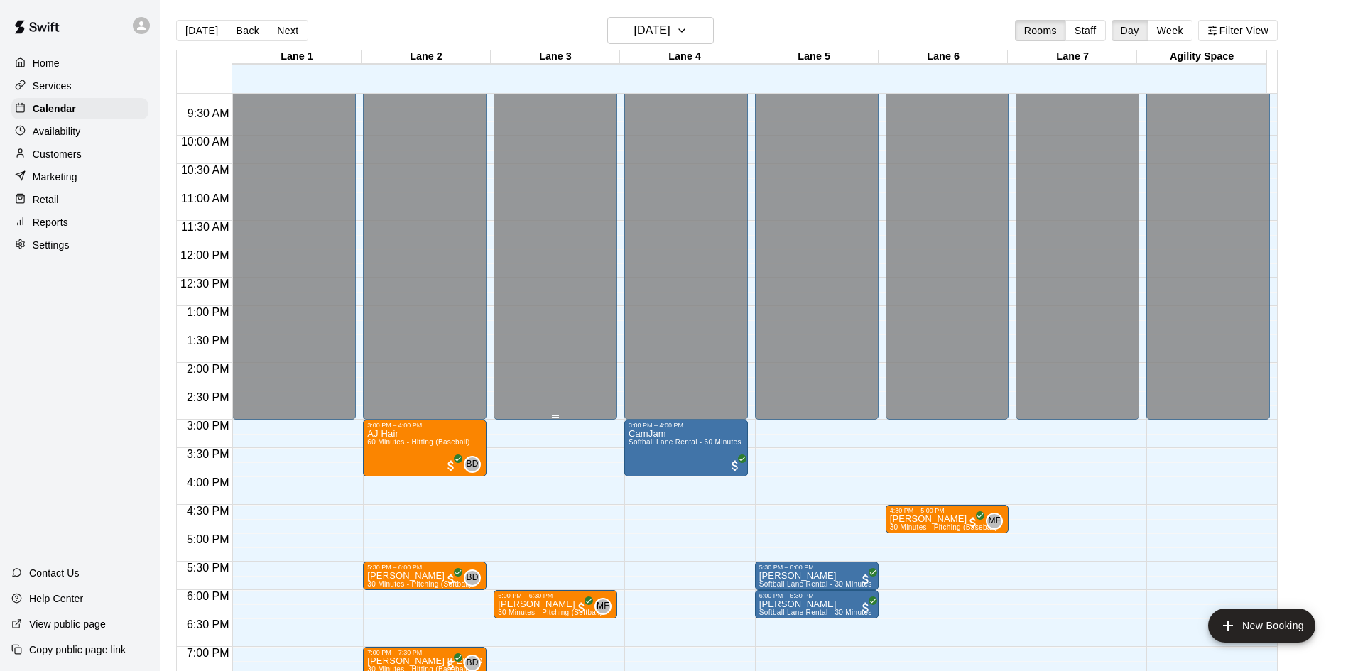
scroll to position [772, 0]
